Goal: Task Accomplishment & Management: Use online tool/utility

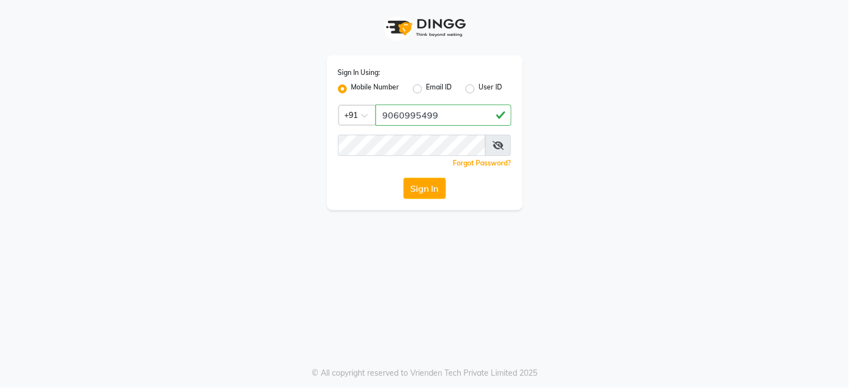
type input "9060995499"
click at [404, 178] on button "Sign In" at bounding box center [425, 188] width 43 height 21
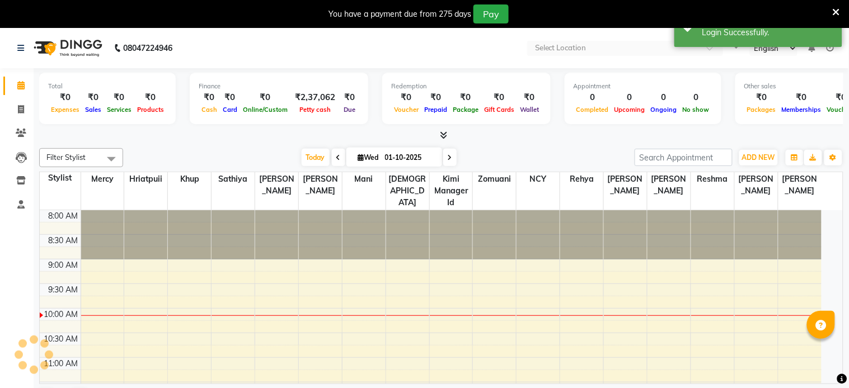
select select "en"
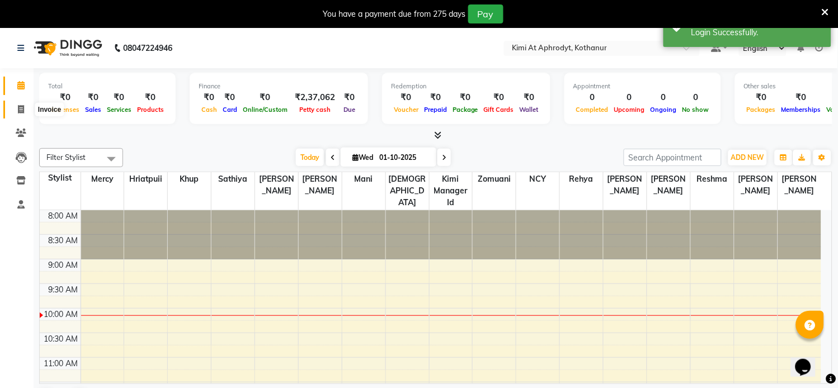
click at [21, 112] on icon at bounding box center [21, 109] width 6 height 8
select select "service"
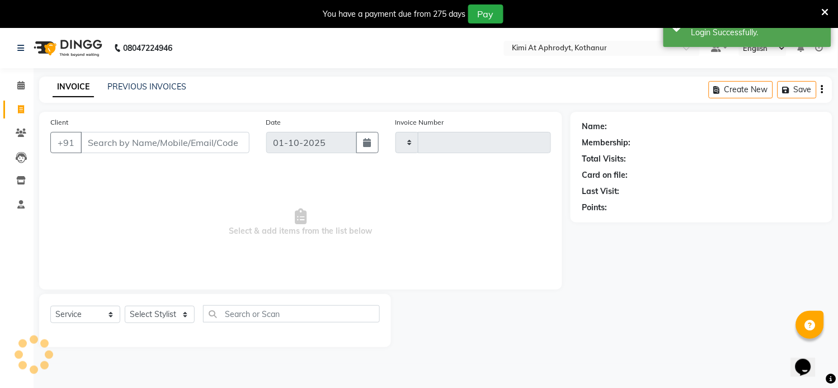
type input "2813"
select select "7401"
